Goal: Navigation & Orientation: Find specific page/section

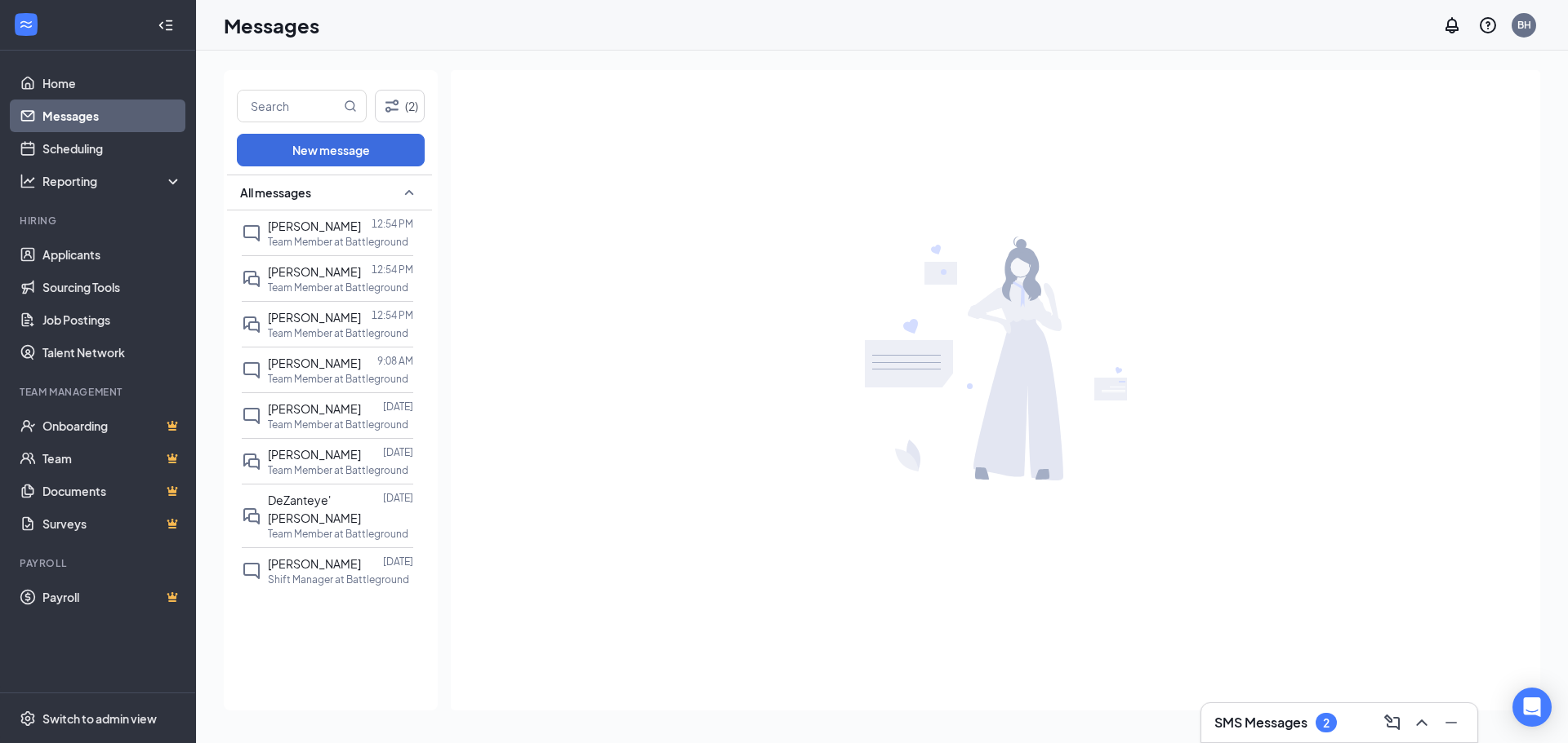
drag, startPoint x: 0, startPoint y: 0, endPoint x: 84, endPoint y: 113, distance: 140.8
click at [84, 113] on link "Messages" at bounding box center [112, 115] width 140 height 32
click at [76, 140] on link "Scheduling" at bounding box center [112, 148] width 140 height 32
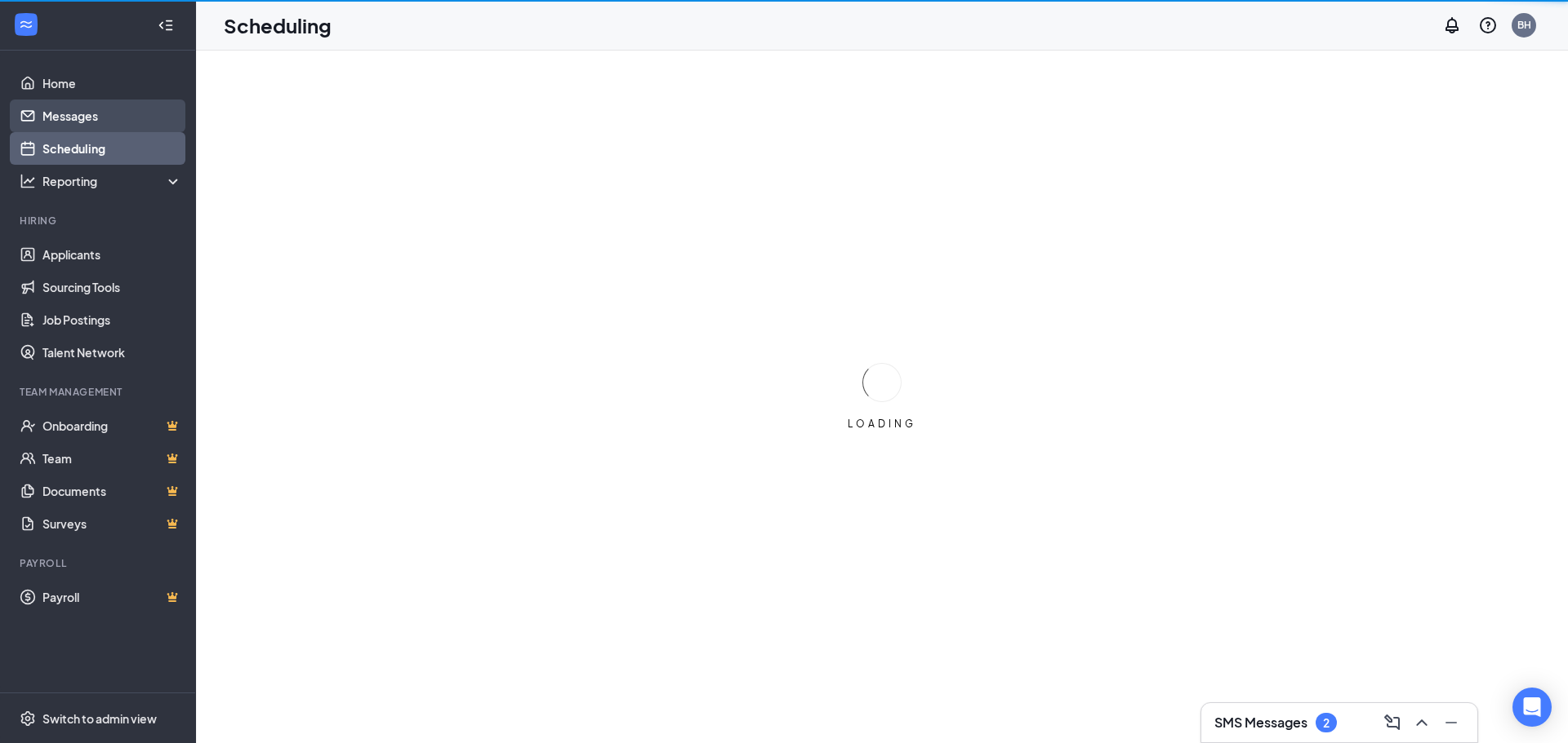
click at [80, 108] on link "Messages" at bounding box center [112, 115] width 140 height 32
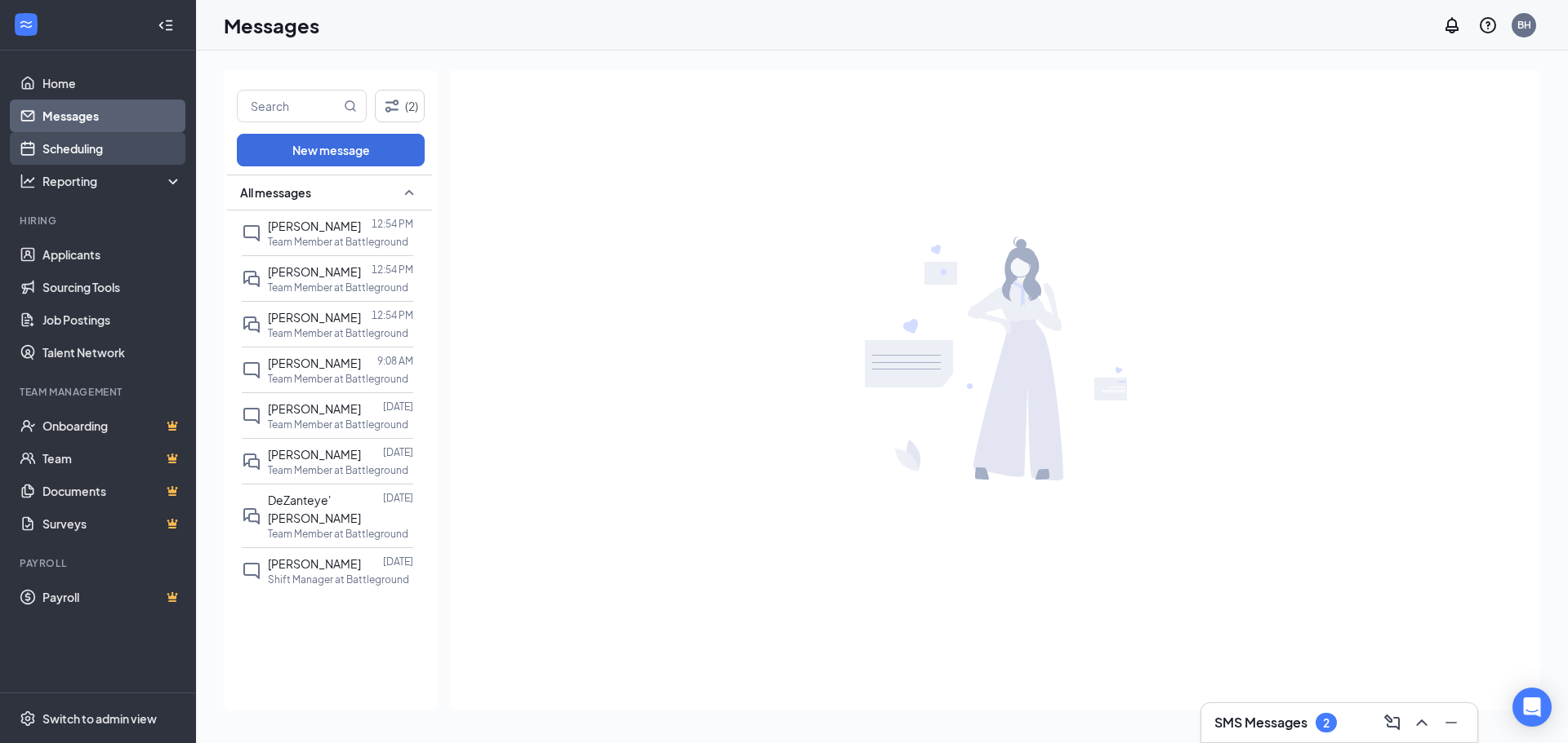
click at [83, 148] on link "Scheduling" at bounding box center [112, 148] width 140 height 32
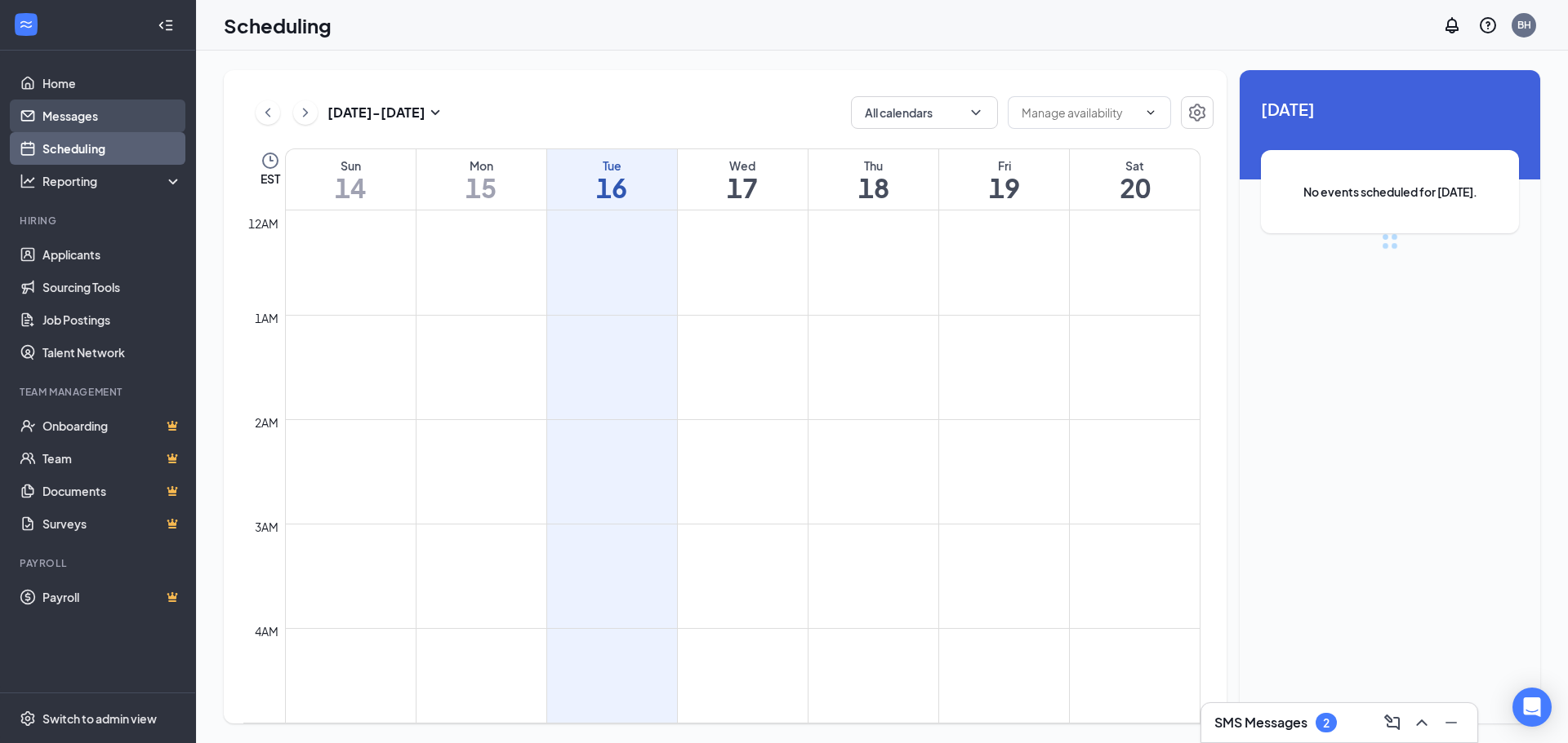
scroll to position [803, 0]
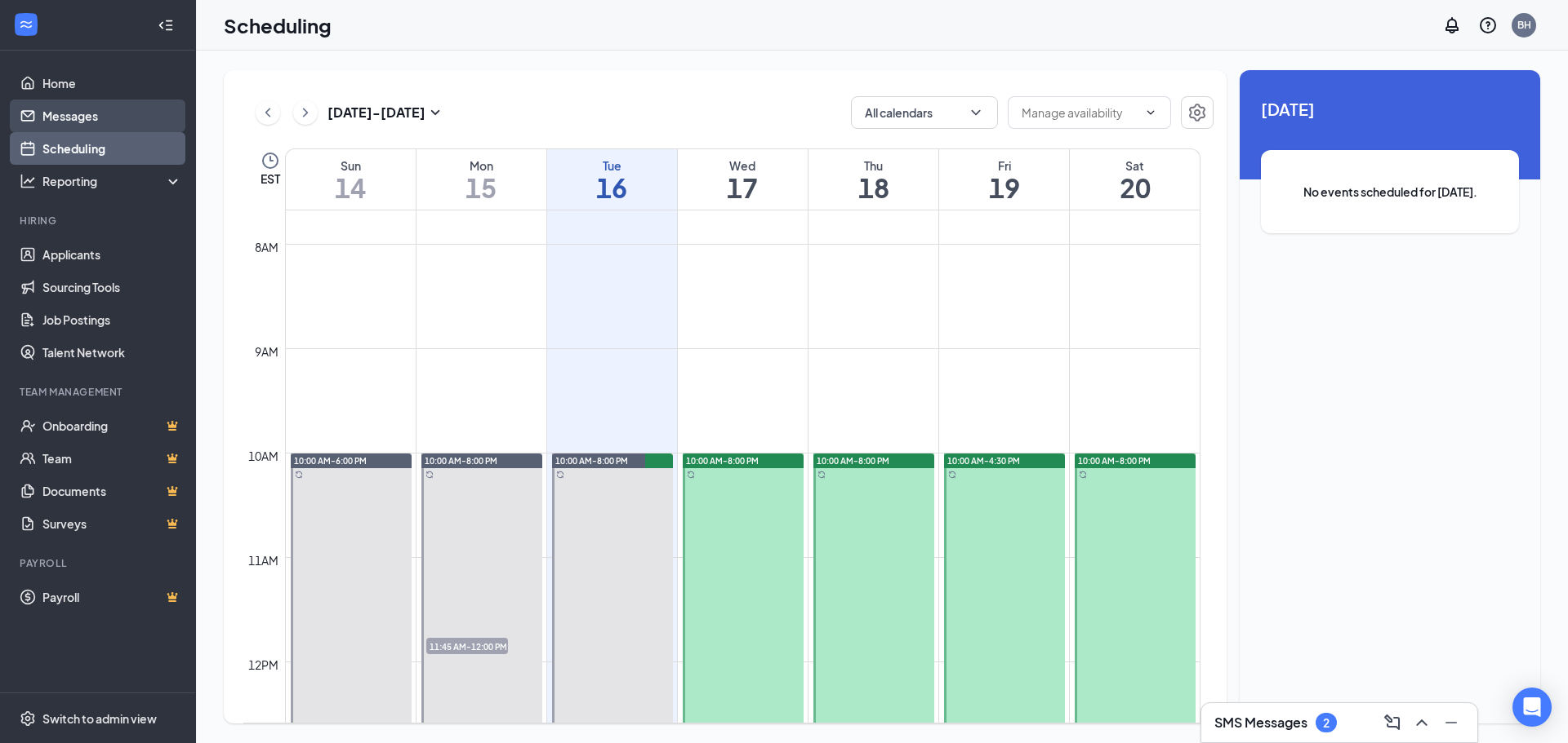
click at [84, 114] on link "Messages" at bounding box center [112, 115] width 140 height 32
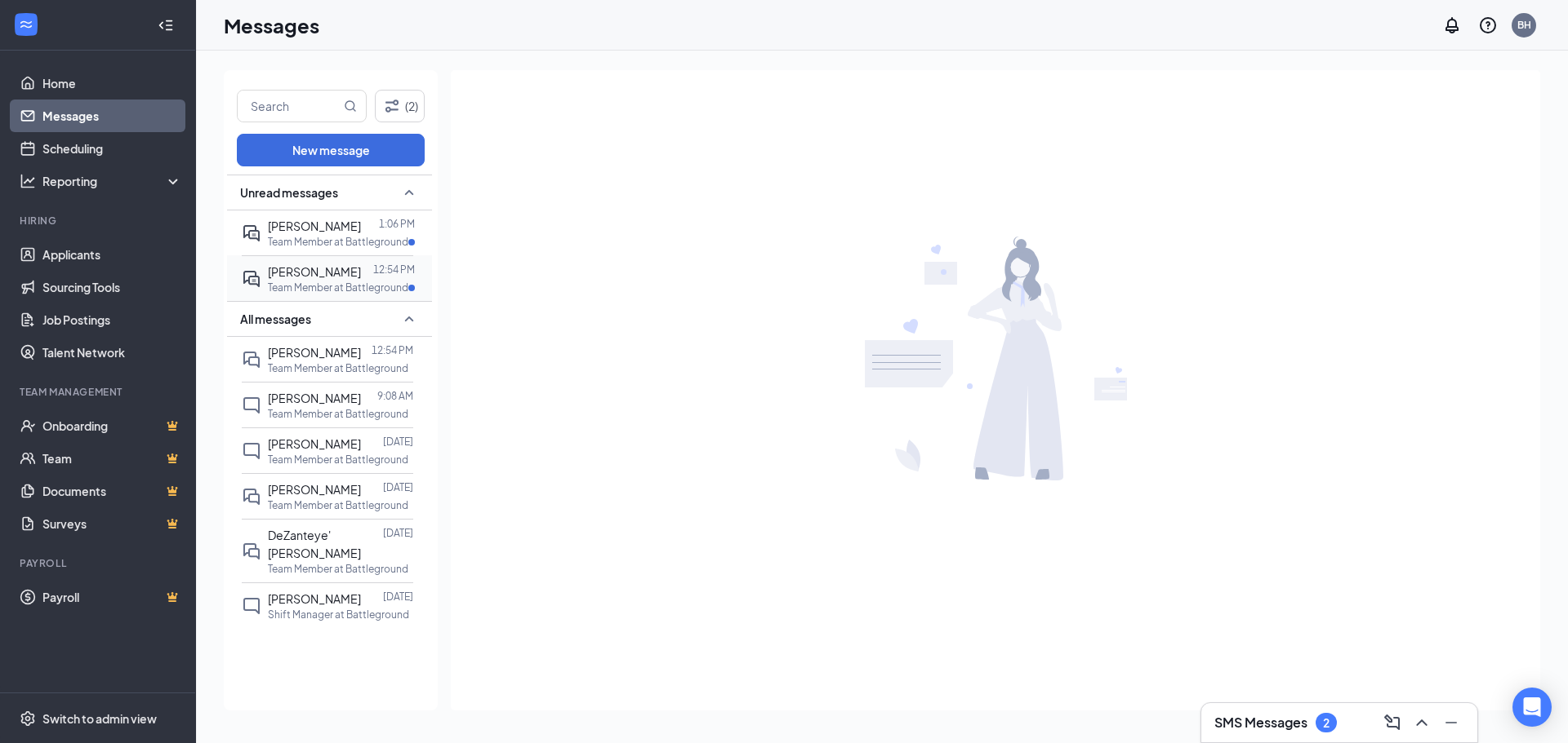
click at [317, 274] on span "[PERSON_NAME]" at bounding box center [314, 272] width 93 height 15
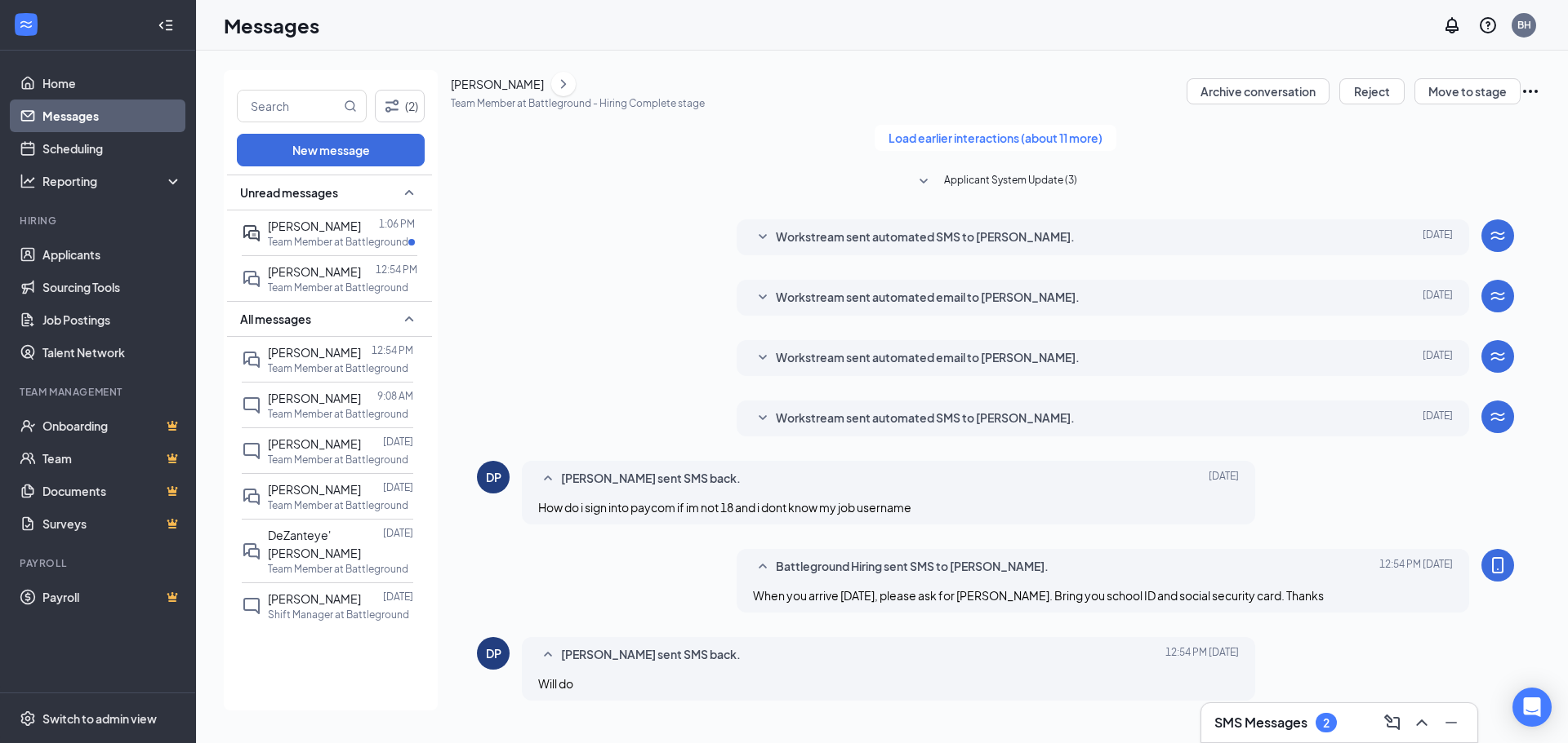
scroll to position [207, 0]
click at [319, 232] on span "[PERSON_NAME]" at bounding box center [314, 226] width 93 height 15
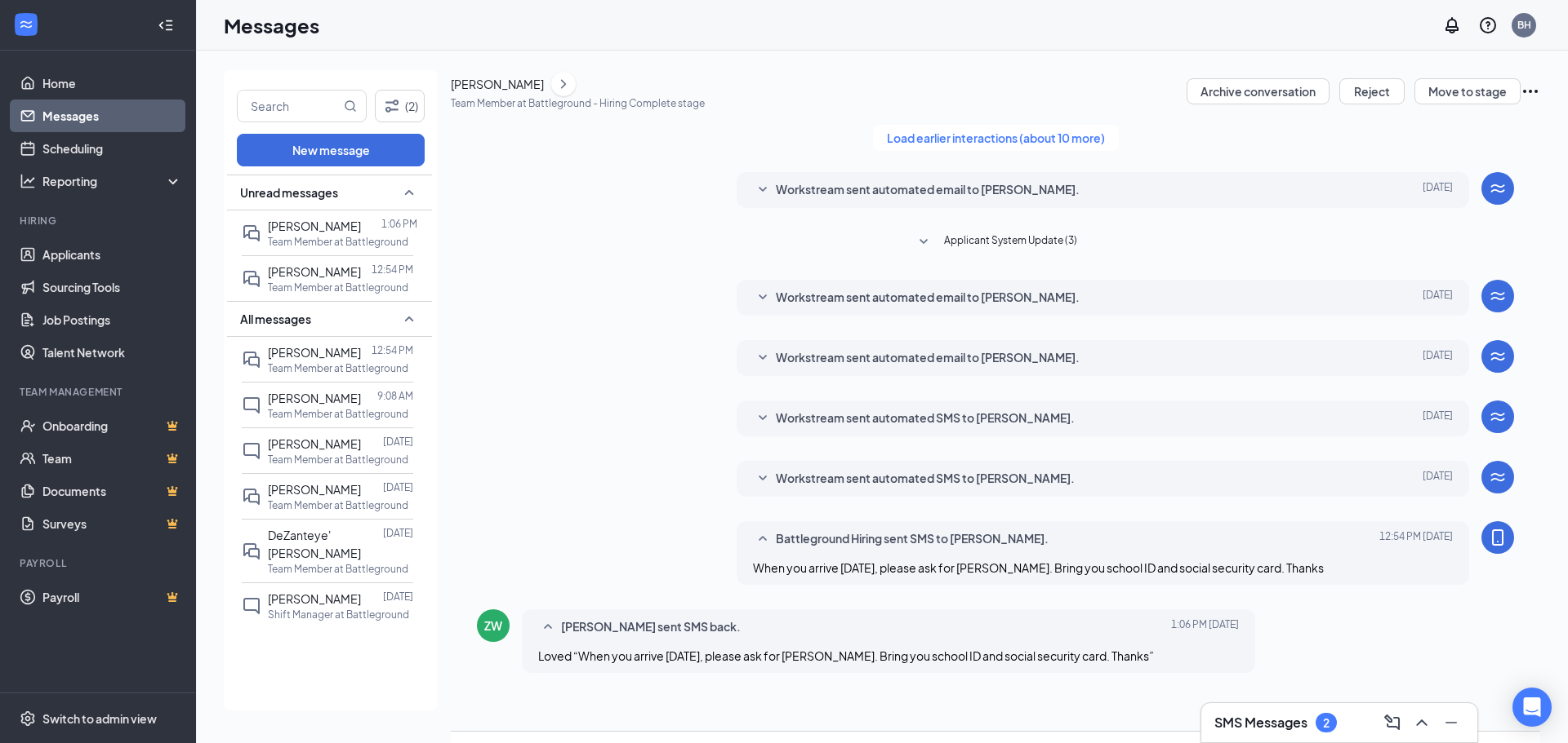
scroll to position [179, 0]
click at [77, 156] on link "Scheduling" at bounding box center [112, 148] width 140 height 32
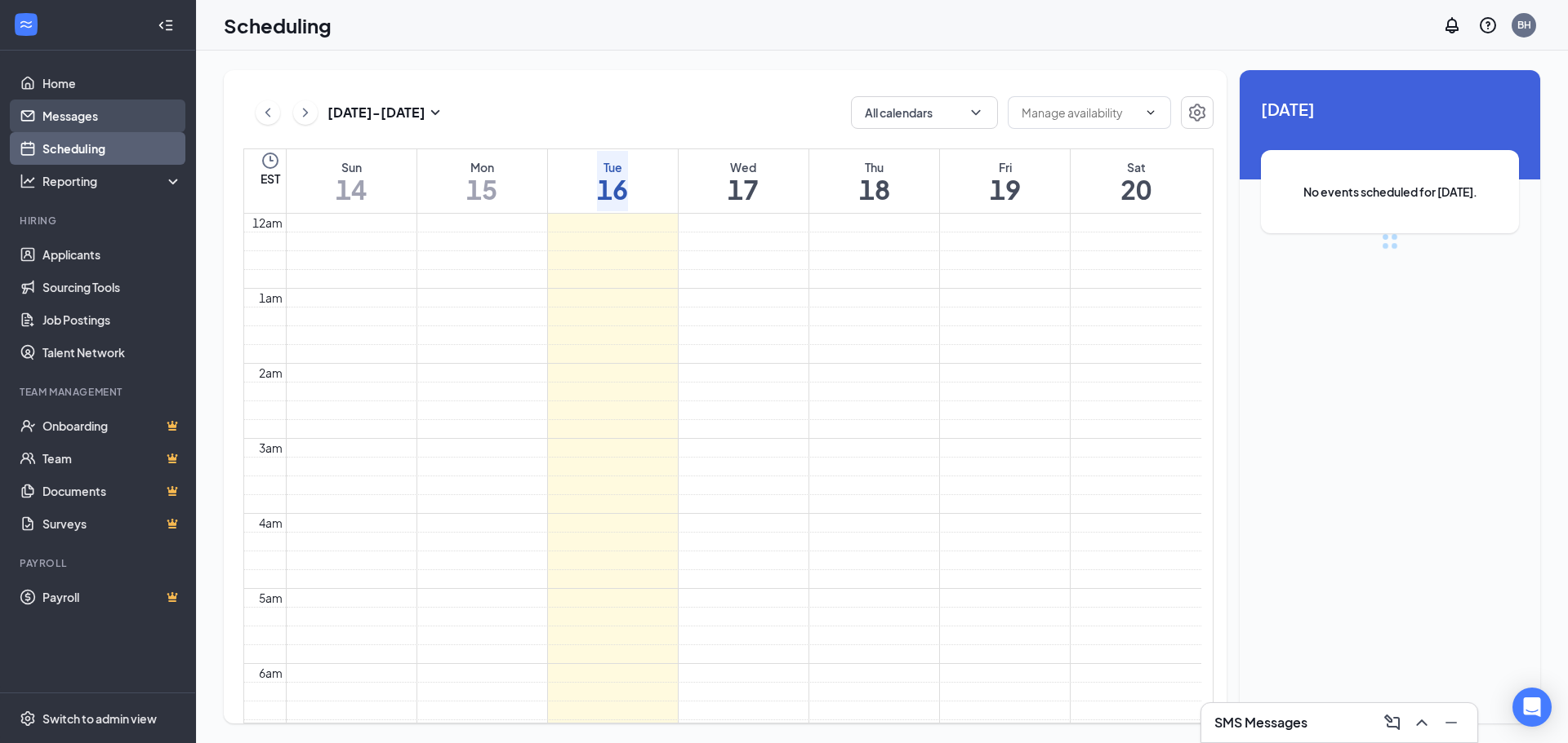
scroll to position [803, 0]
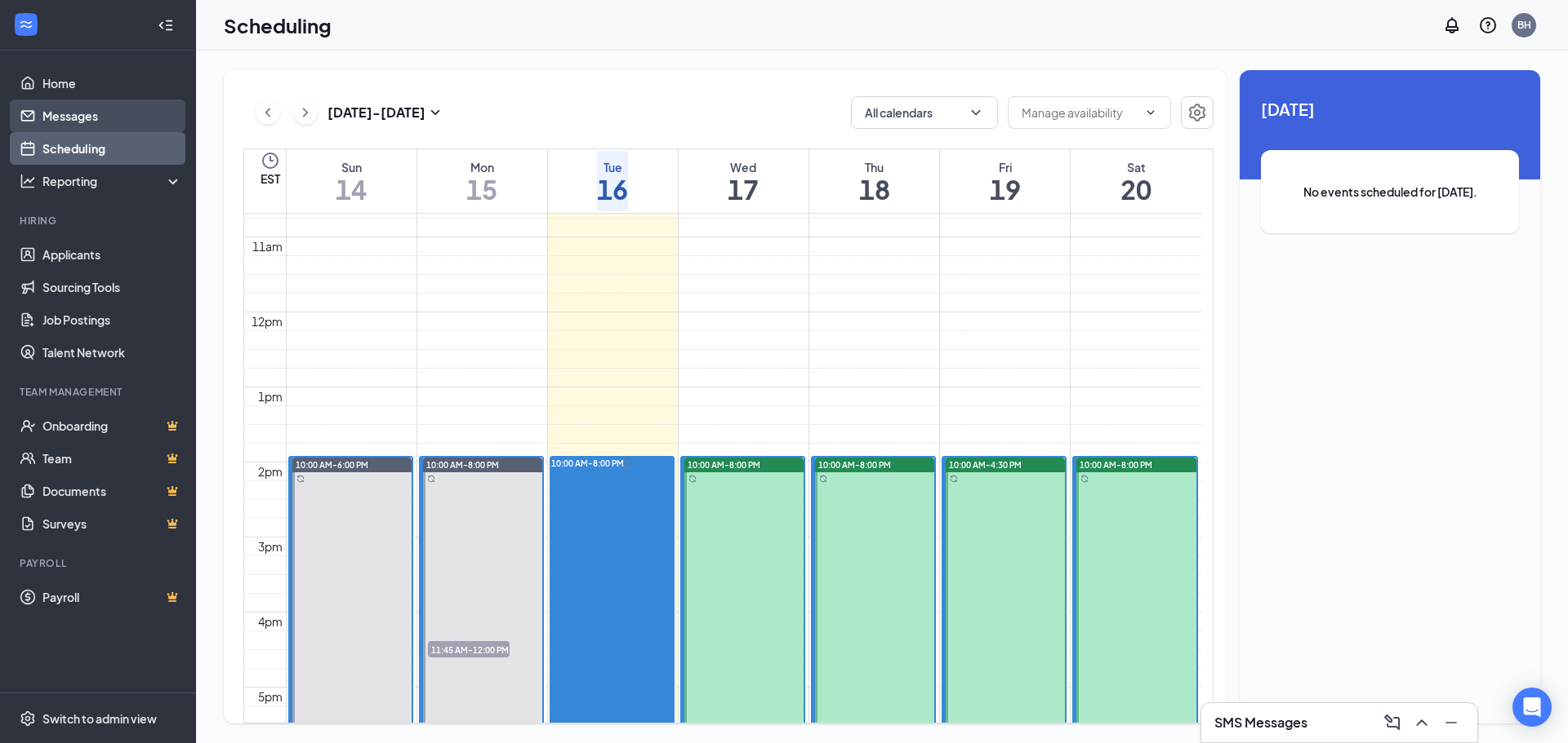
click at [79, 122] on link "Messages" at bounding box center [112, 115] width 140 height 32
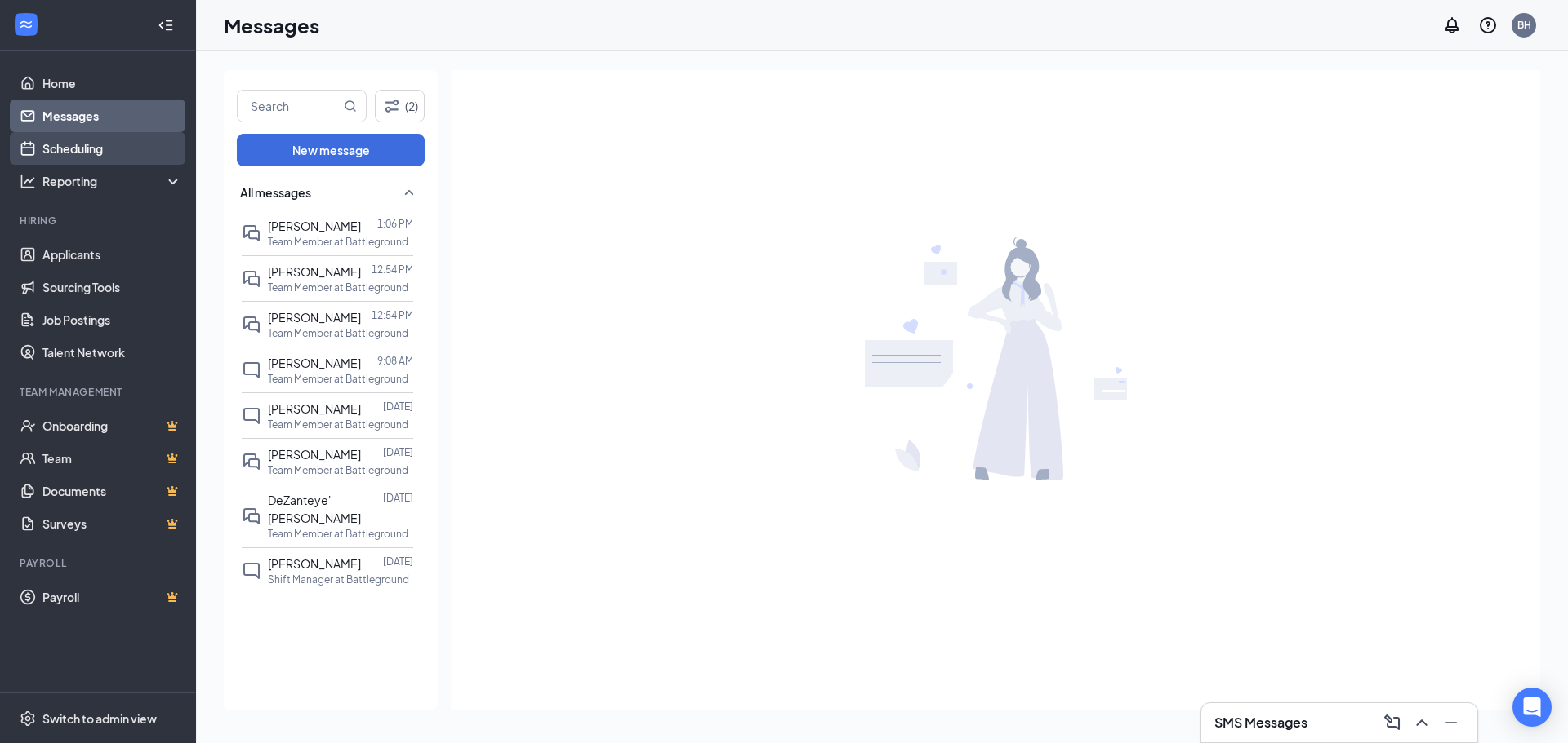
click at [110, 142] on link "Scheduling" at bounding box center [112, 148] width 140 height 32
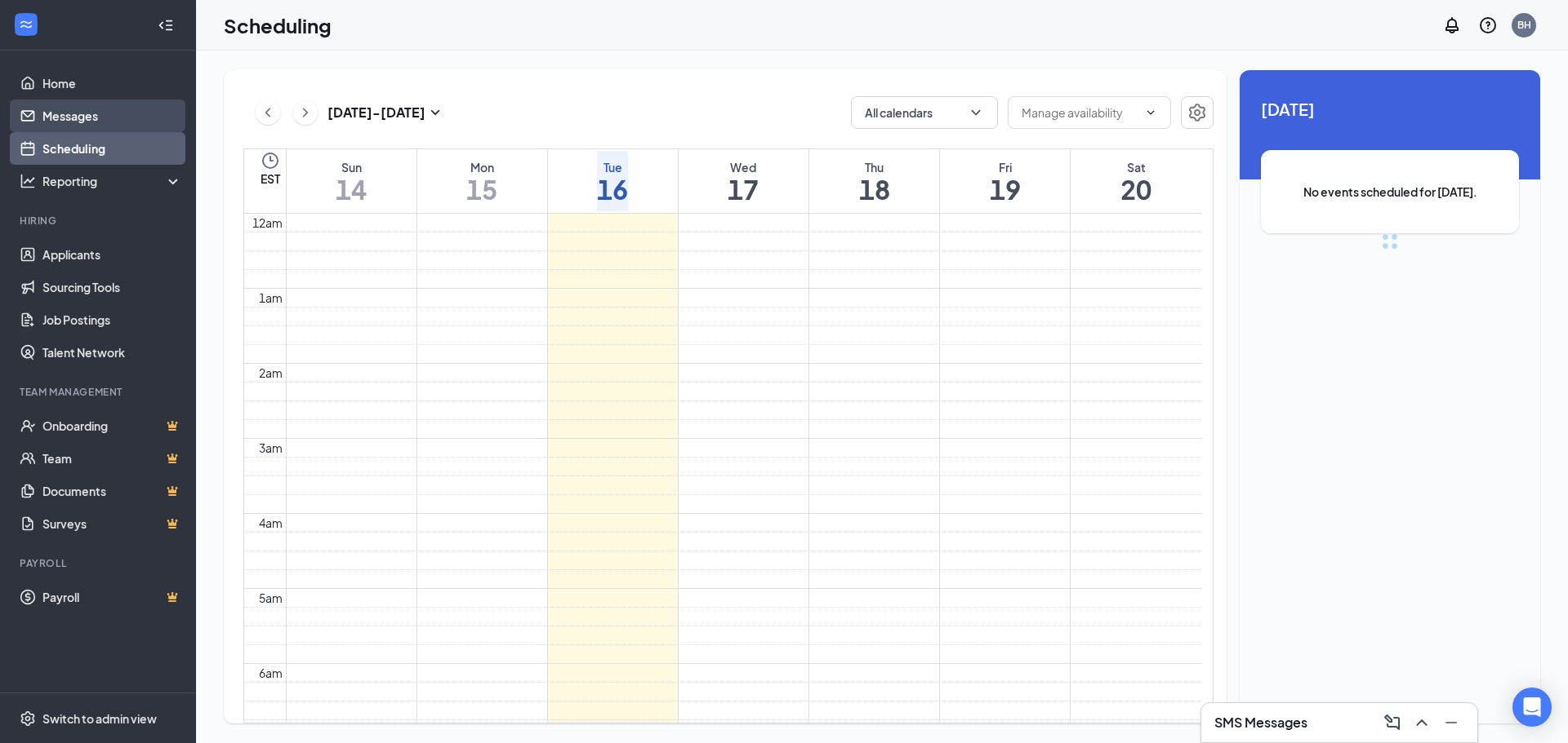
scroll to position [803, 0]
click at [86, 117] on link "Messages" at bounding box center [112, 115] width 140 height 32
